Goal: Information Seeking & Learning: Learn about a topic

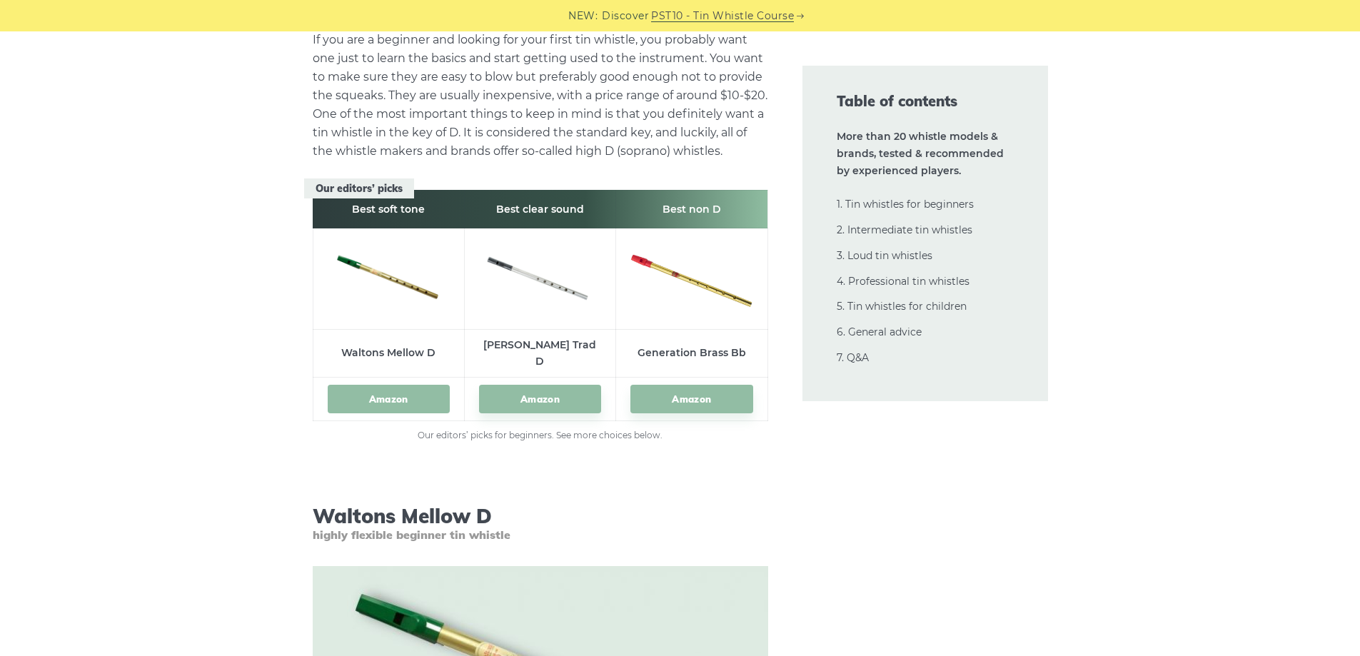
scroll to position [1990, 0]
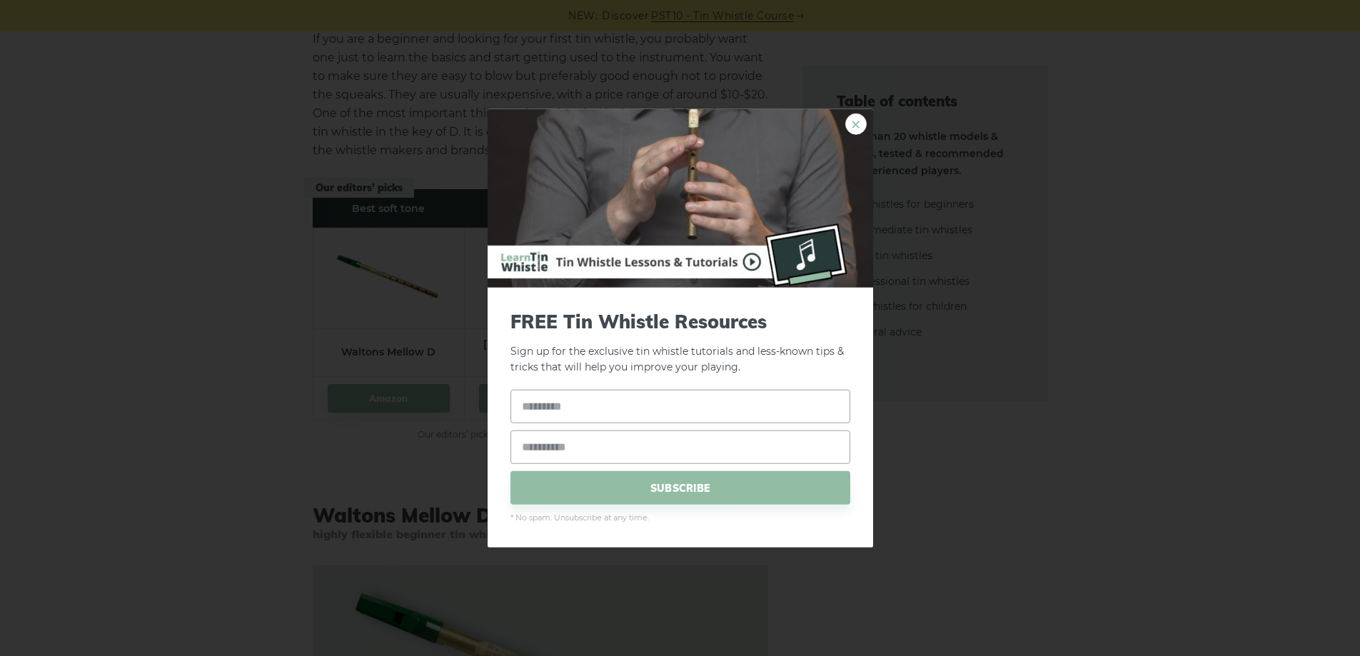
click at [856, 125] on link "×" at bounding box center [856, 123] width 21 height 21
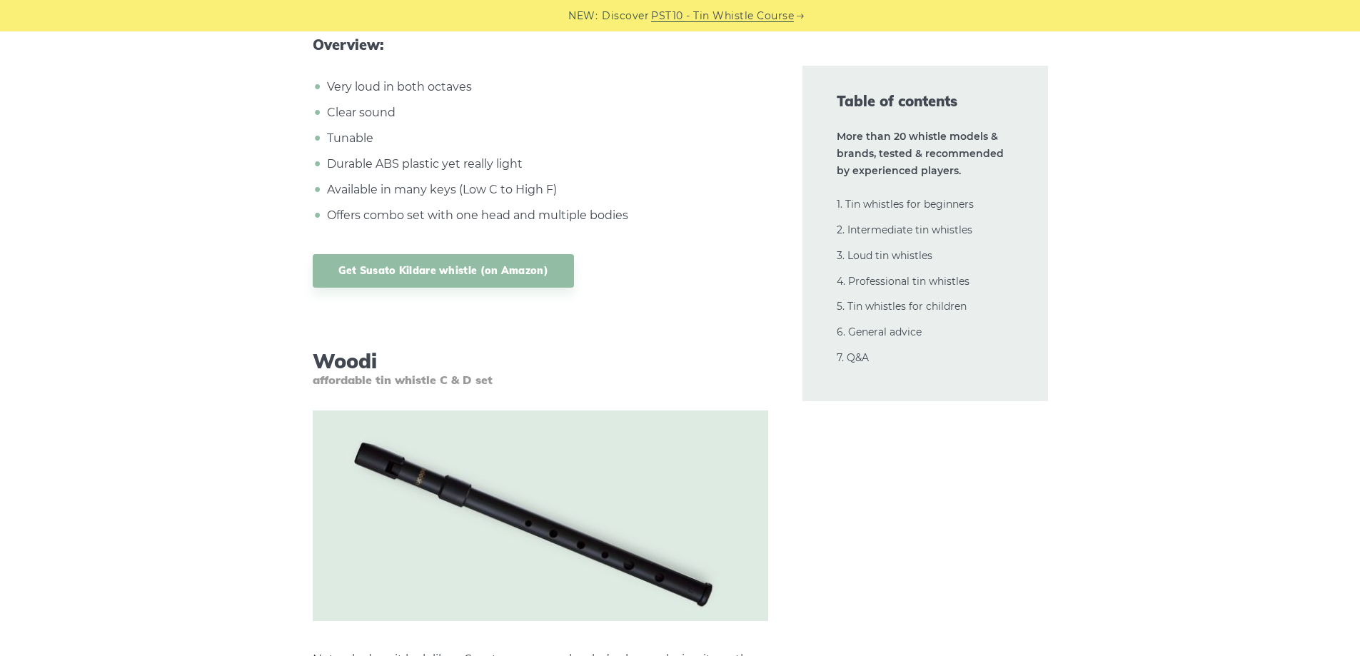
scroll to position [15833, 0]
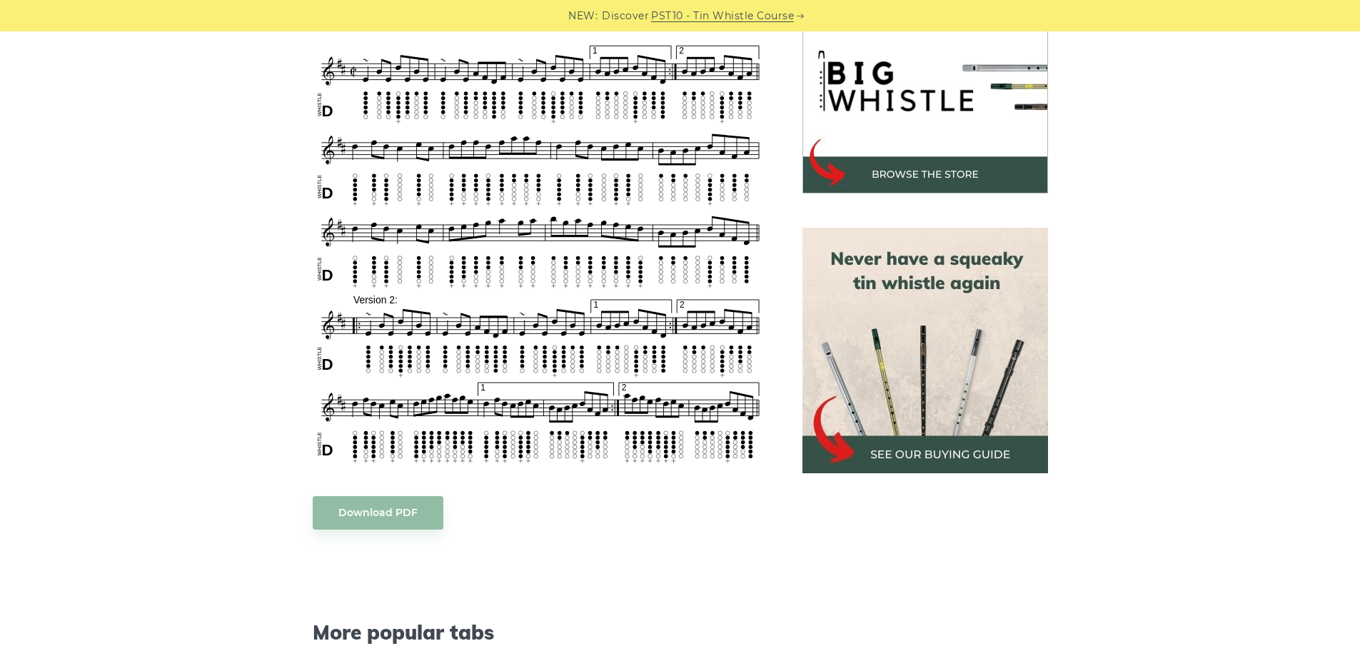
scroll to position [469, 0]
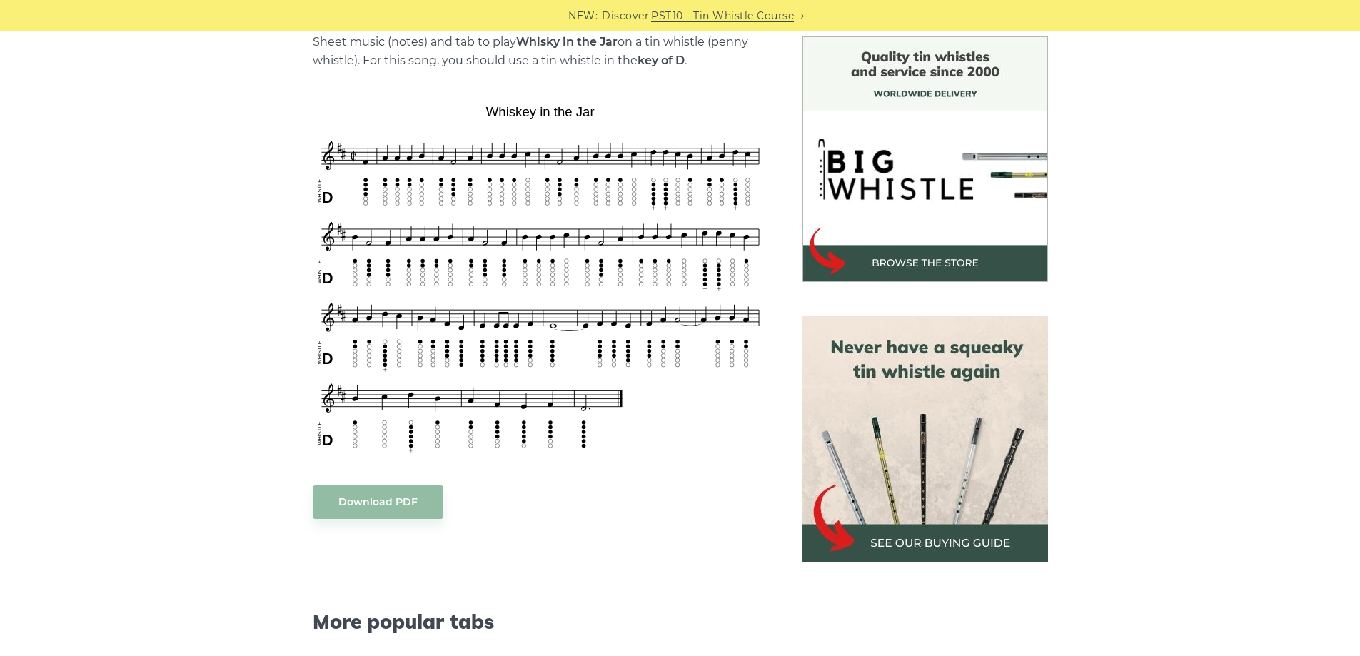
scroll to position [376, 0]
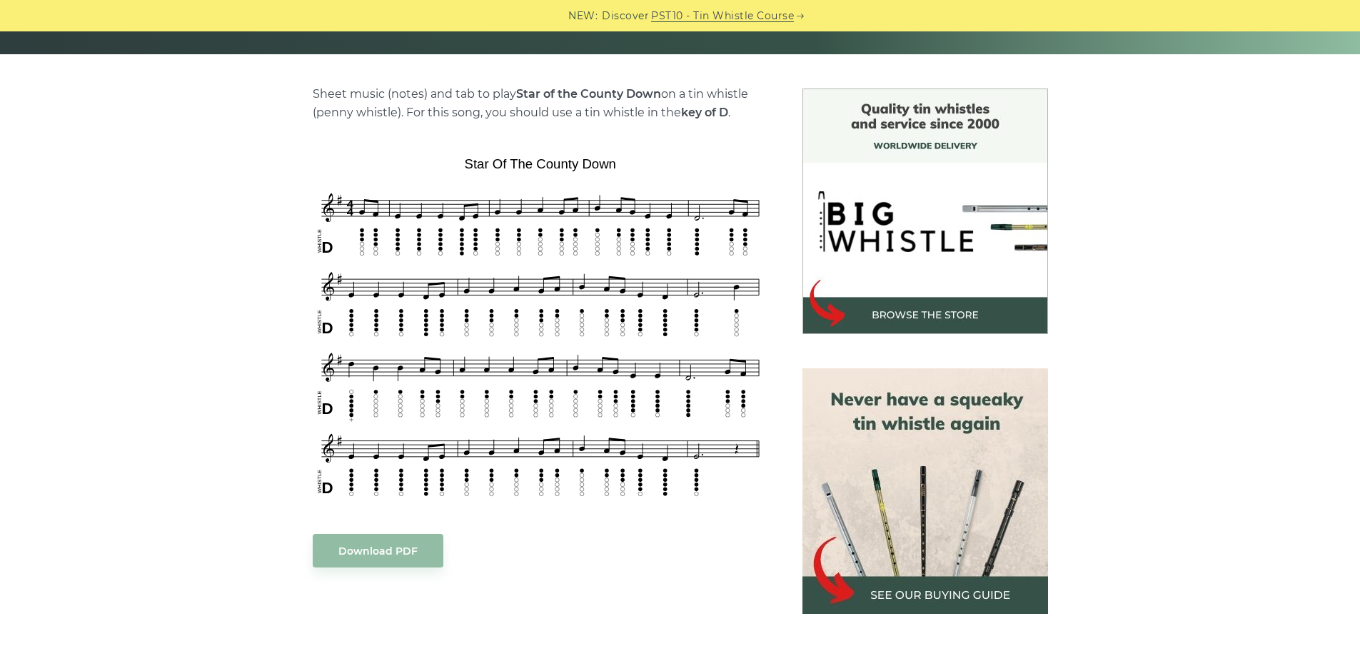
scroll to position [321, 0]
